Goal: Task Accomplishment & Management: Manage account settings

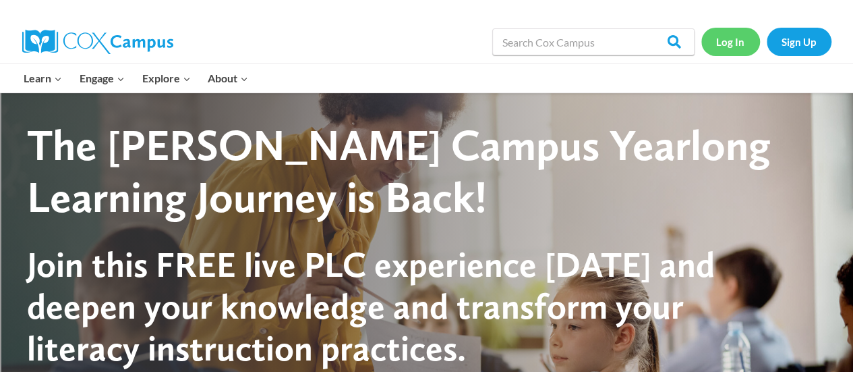
click at [734, 42] on link "Log In" at bounding box center [730, 42] width 59 height 28
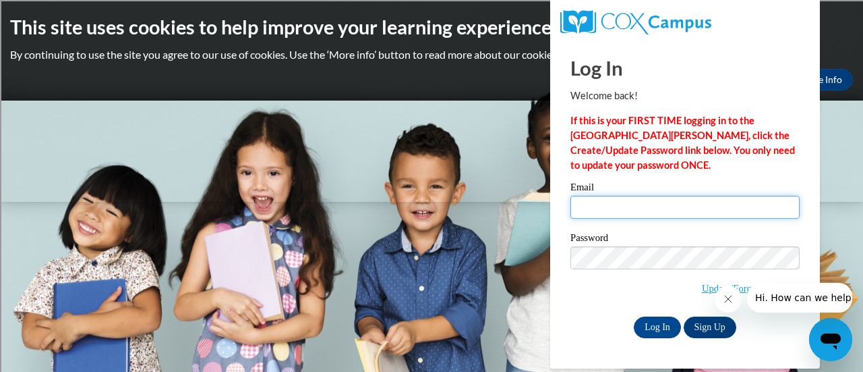
type input "ann.hanson@rusd.org"
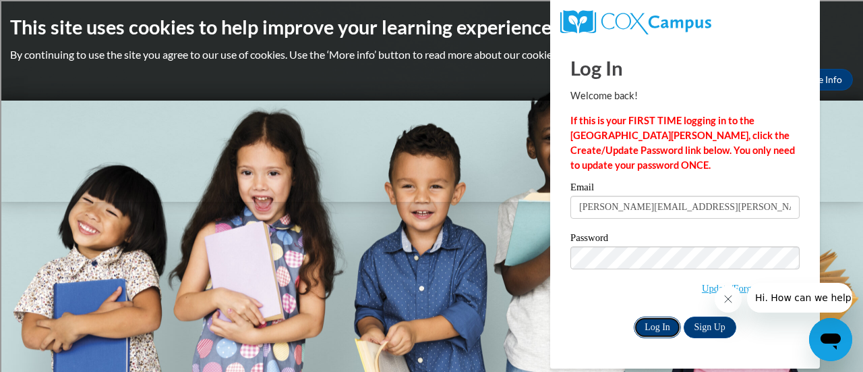
click at [664, 322] on input "Log In" at bounding box center [657, 327] width 47 height 22
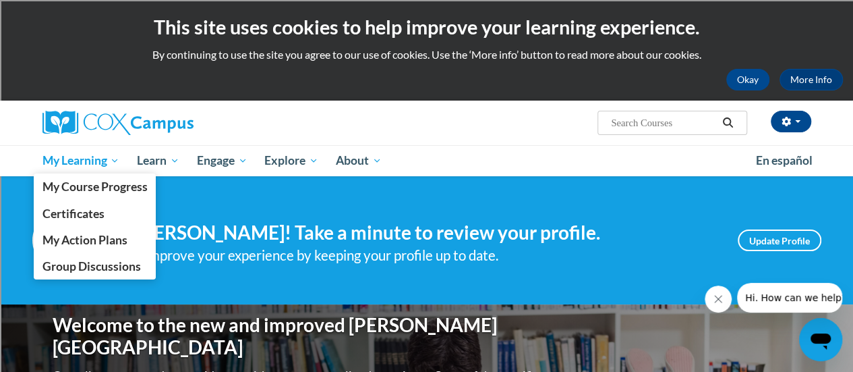
click at [88, 156] on span "My Learning" at bounding box center [81, 160] width 78 height 16
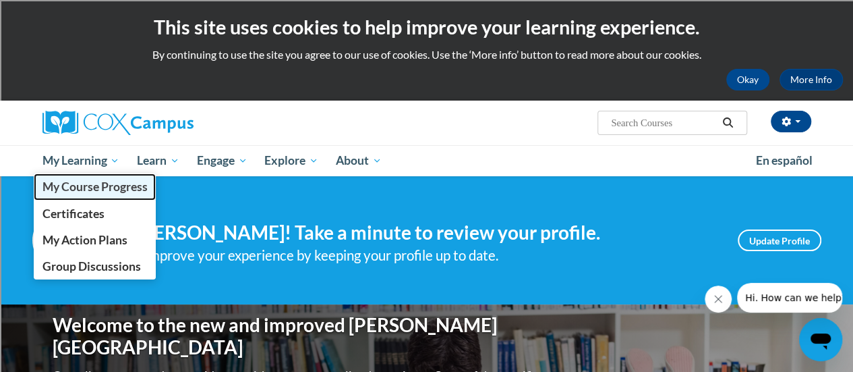
click at [115, 183] on span "My Course Progress" at bounding box center [94, 186] width 105 height 14
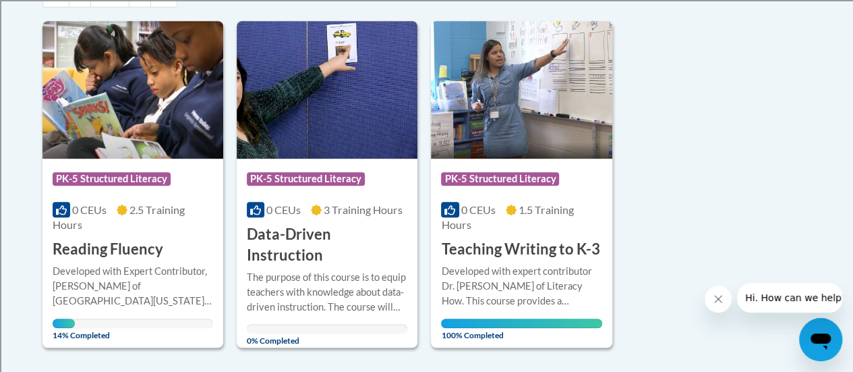
scroll to position [337, 0]
